Goal: Complete application form

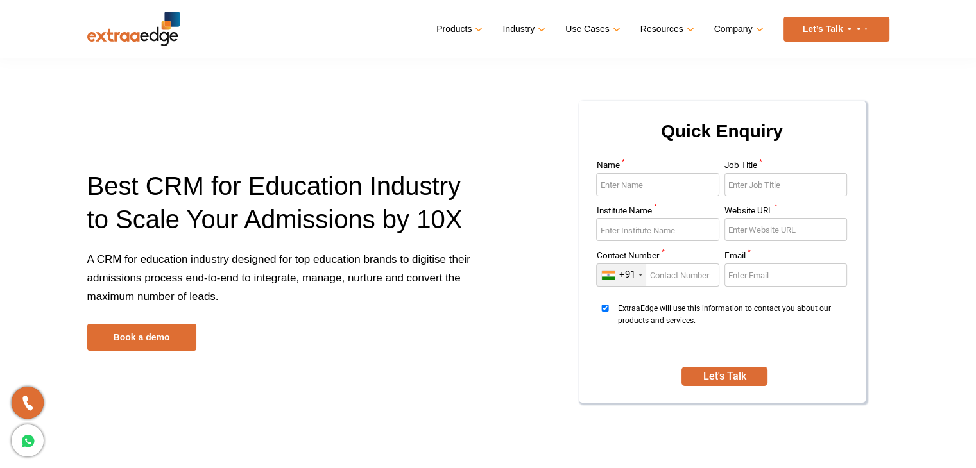
click at [621, 184] on input "Name *" at bounding box center [657, 184] width 123 height 23
type input "Pranav"
click at [744, 187] on input "Job Title *" at bounding box center [785, 184] width 123 height 23
type input "Ops Head"
click at [685, 236] on input "Institute Name *" at bounding box center [657, 229] width 123 height 23
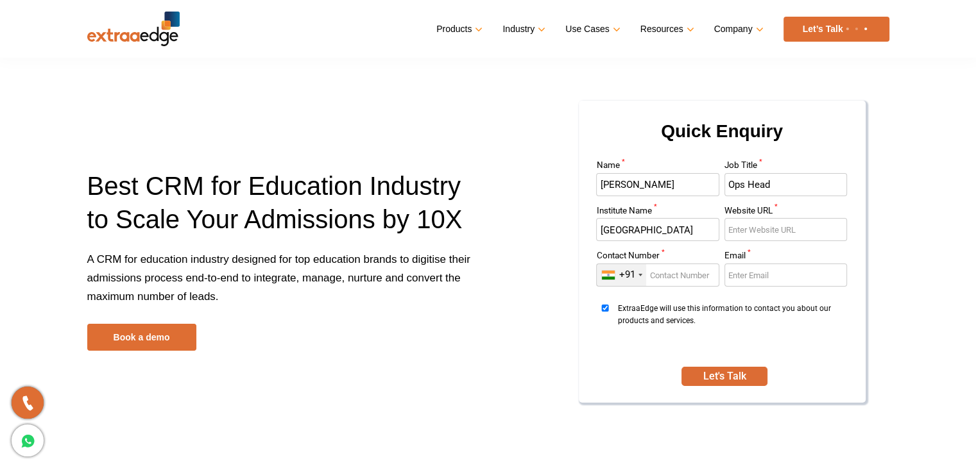
type input "B square Trade Academy"
click at [753, 231] on input "Website URL *" at bounding box center [785, 229] width 123 height 23
paste input "https://bsquaretradeacademy.com/"
type input "https://bsquaretradeacademy.com/"
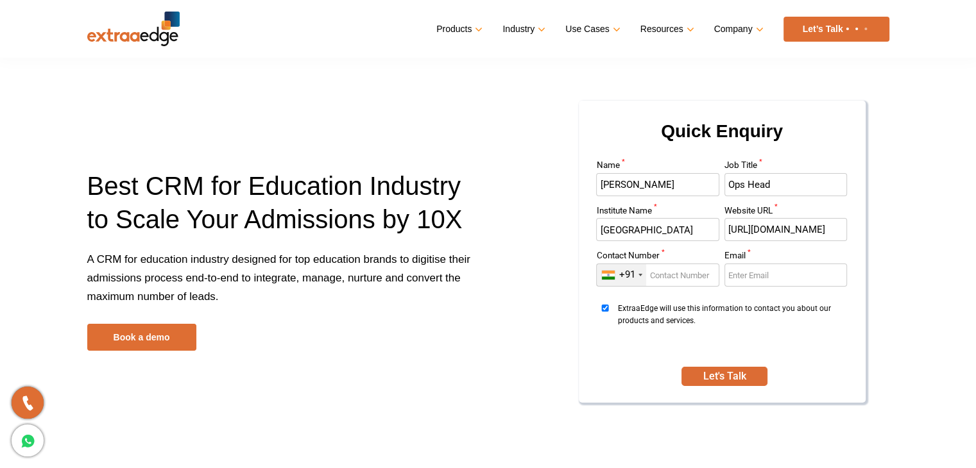
scroll to position [0, 0]
click at [671, 271] on input "Contact Number *" at bounding box center [657, 275] width 123 height 23
type input "9840914944"
click at [773, 283] on input "Email *" at bounding box center [785, 275] width 123 height 23
type input "abipranav18@gmail.com"
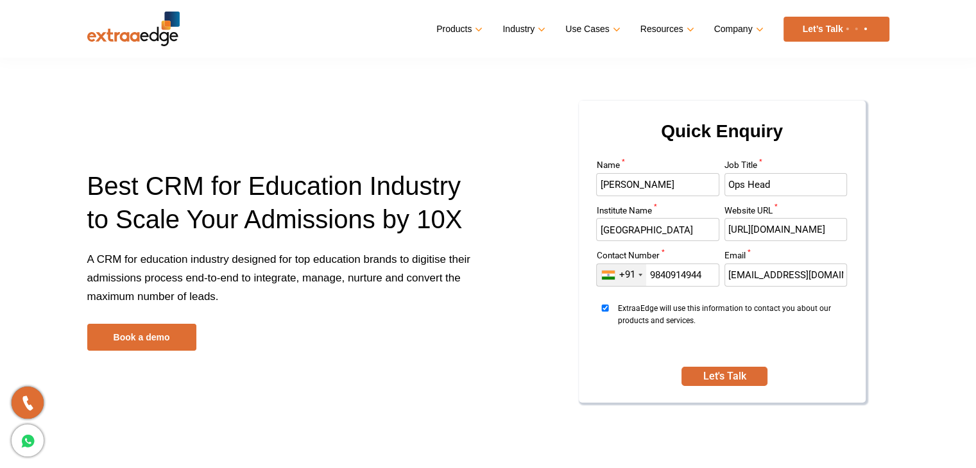
click at [742, 388] on div "Quick Enquiry Name * Pranav Job Title * Ops Head Institute Name * B square Trad…" at bounding box center [722, 252] width 287 height 302
click at [751, 372] on button "Let's Talk" at bounding box center [724, 376] width 86 height 19
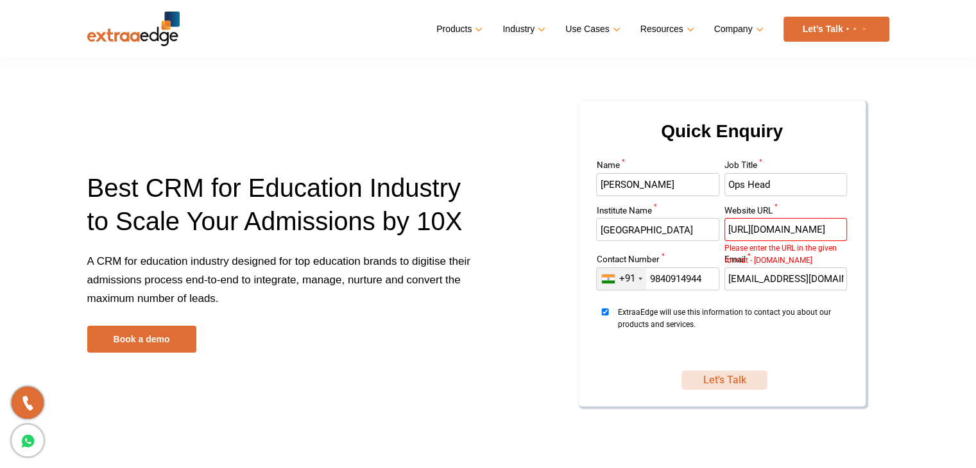
scroll to position [0, 32]
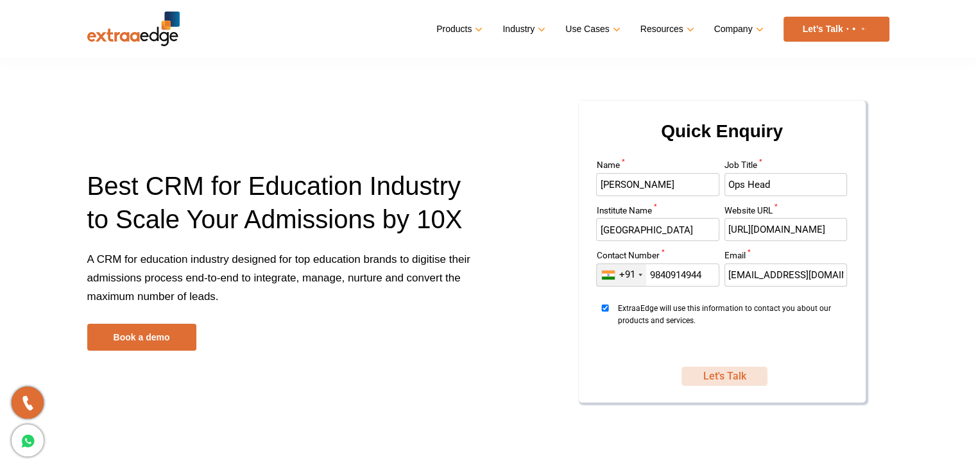
click at [681, 367] on button "Let's Talk" at bounding box center [724, 376] width 86 height 19
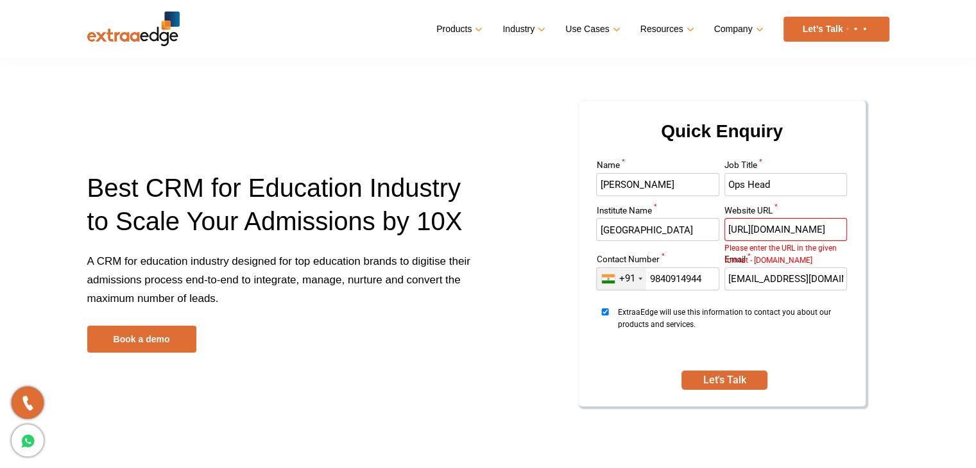
scroll to position [0, 0]
drag, startPoint x: 782, startPoint y: 235, endPoint x: 698, endPoint y: 228, distance: 84.4
click at [698, 228] on div "Name * Pranav Job Title * Ops Head Institute Name * B square Trade Academy Webs…" at bounding box center [722, 259] width 256 height 196
click at [757, 229] on input "https://bsquaretradeacademy.com" at bounding box center [785, 229] width 123 height 23
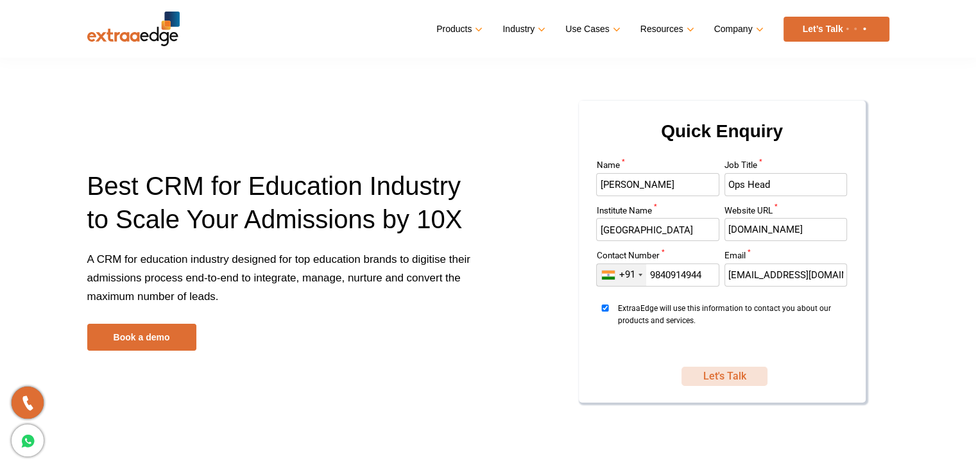
type input "www.bsquaretradeacademy.com"
click at [741, 377] on button "Let's Talk" at bounding box center [724, 376] width 86 height 19
